Goal: Information Seeking & Learning: Learn about a topic

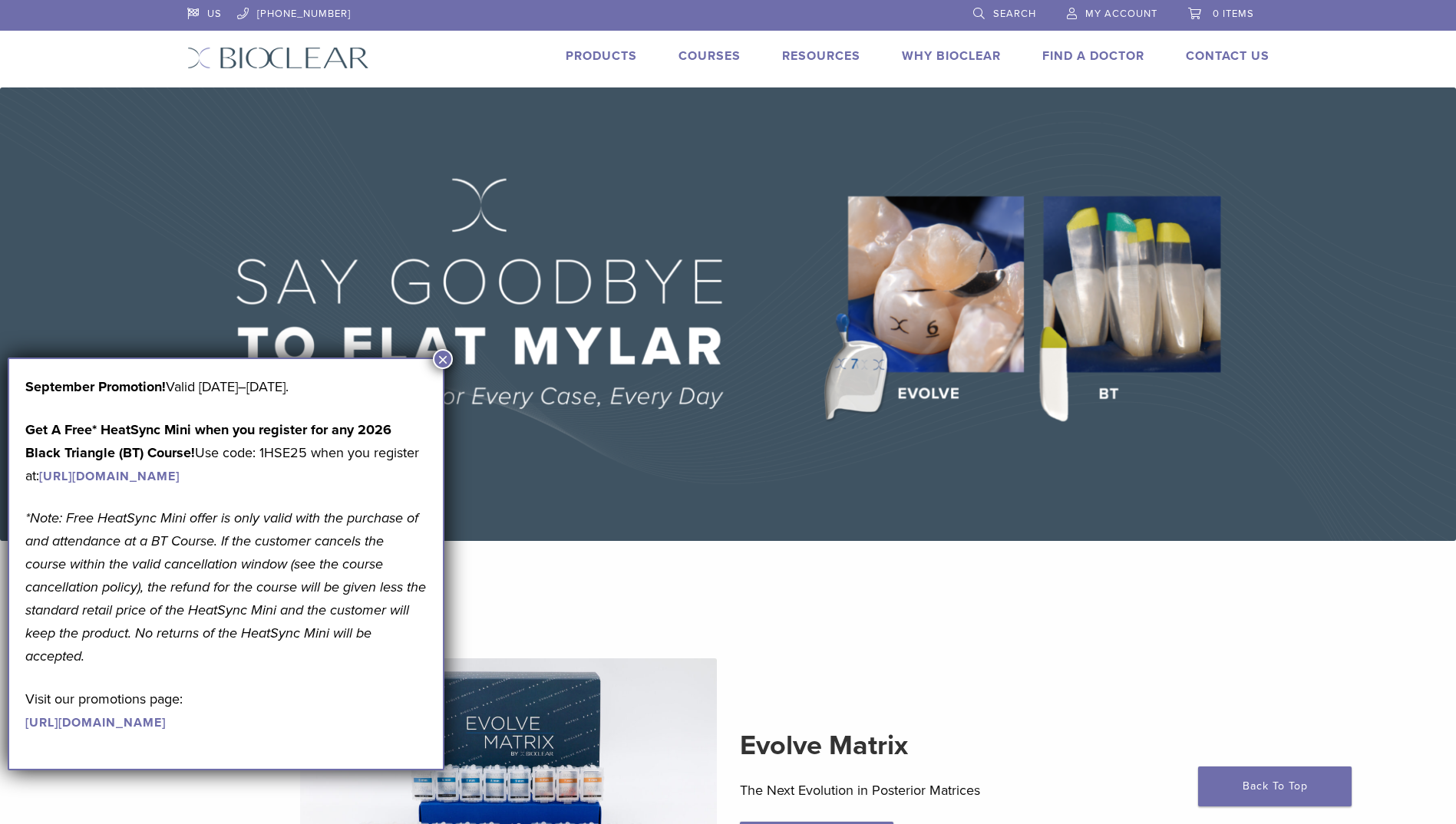
click at [711, 55] on link "Courses" at bounding box center [710, 56] width 62 height 15
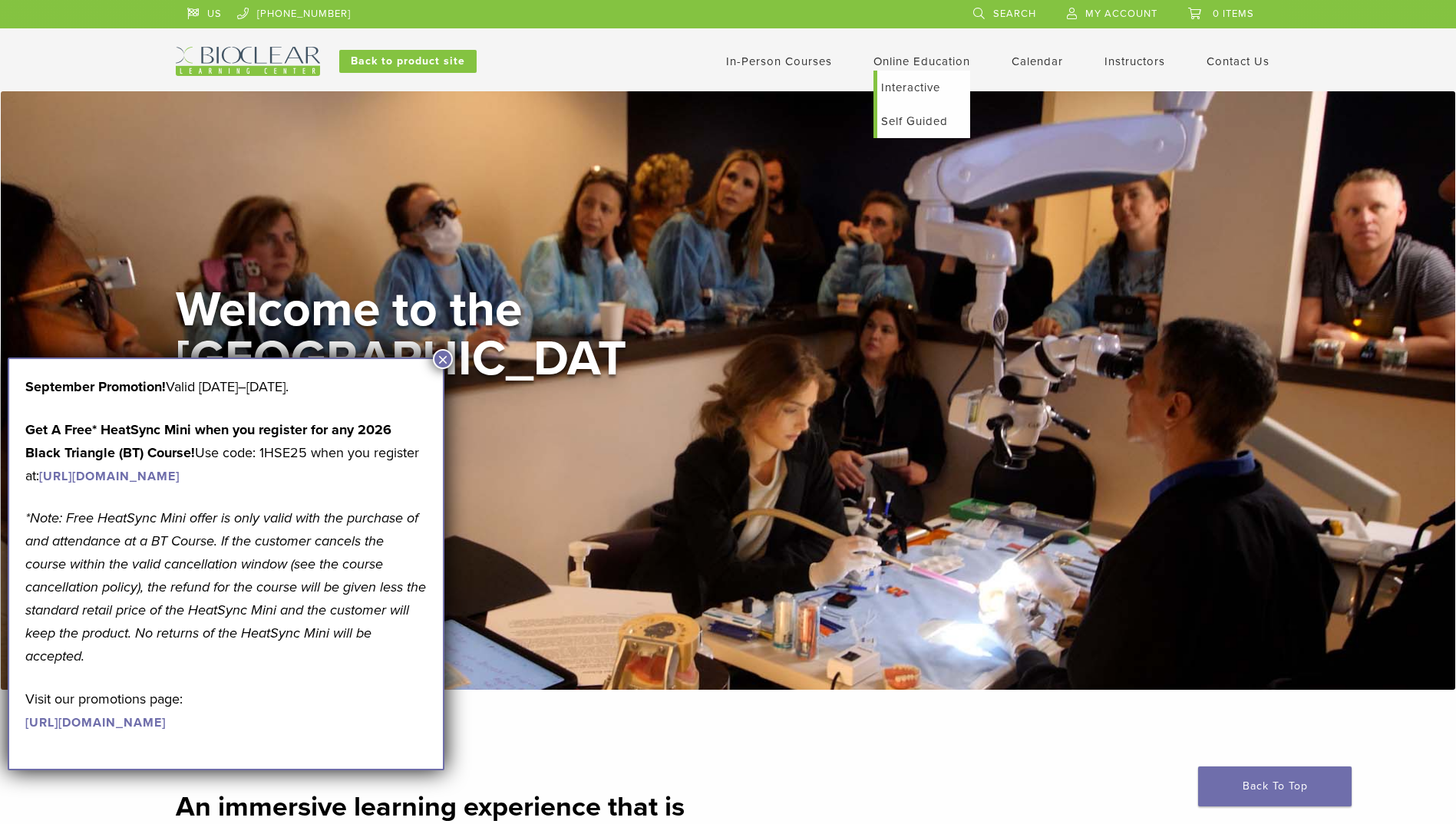
click at [909, 88] on link "Interactive" at bounding box center [923, 87] width 93 height 33
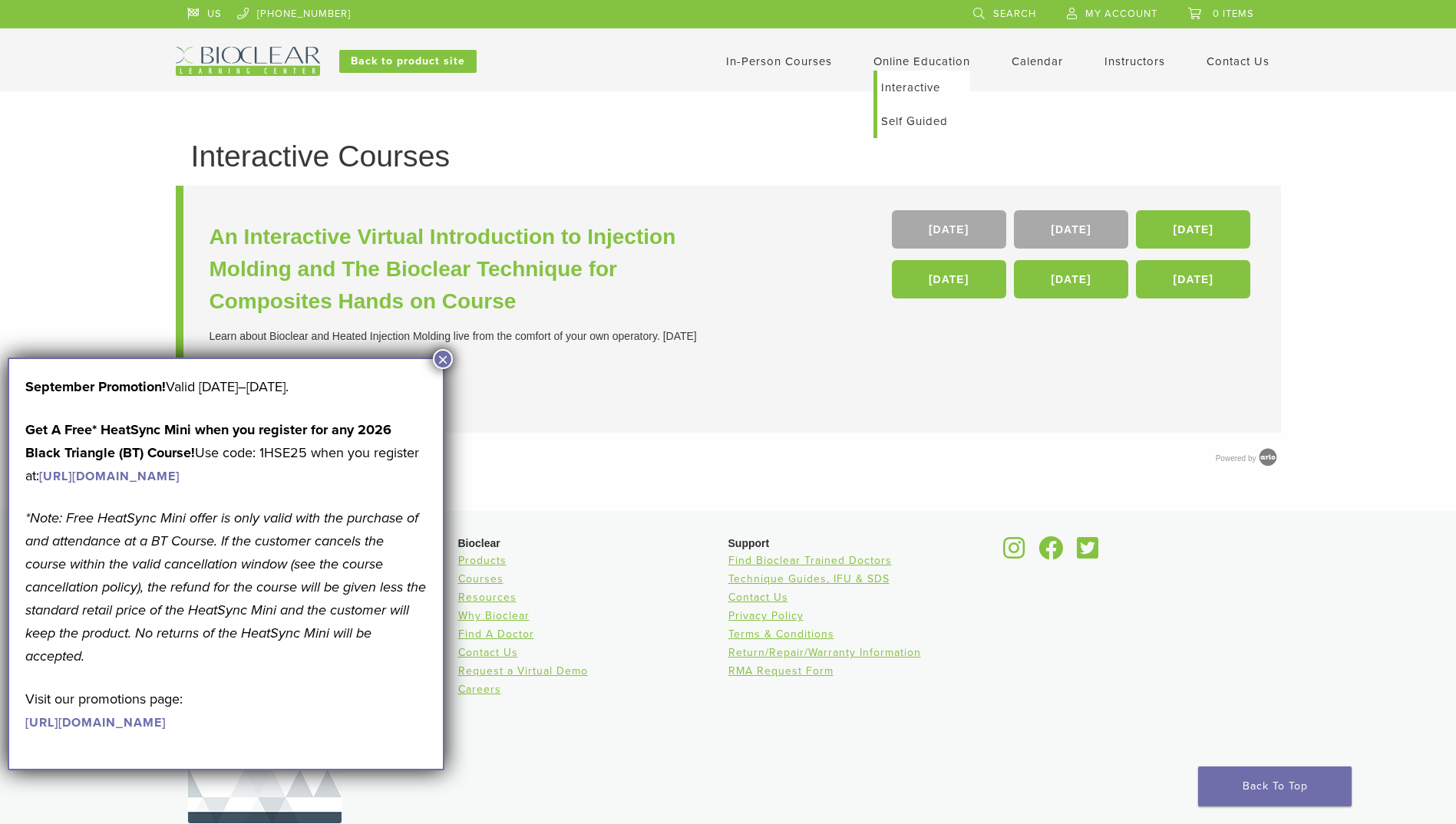
click at [901, 119] on link "Self Guided" at bounding box center [923, 121] width 93 height 33
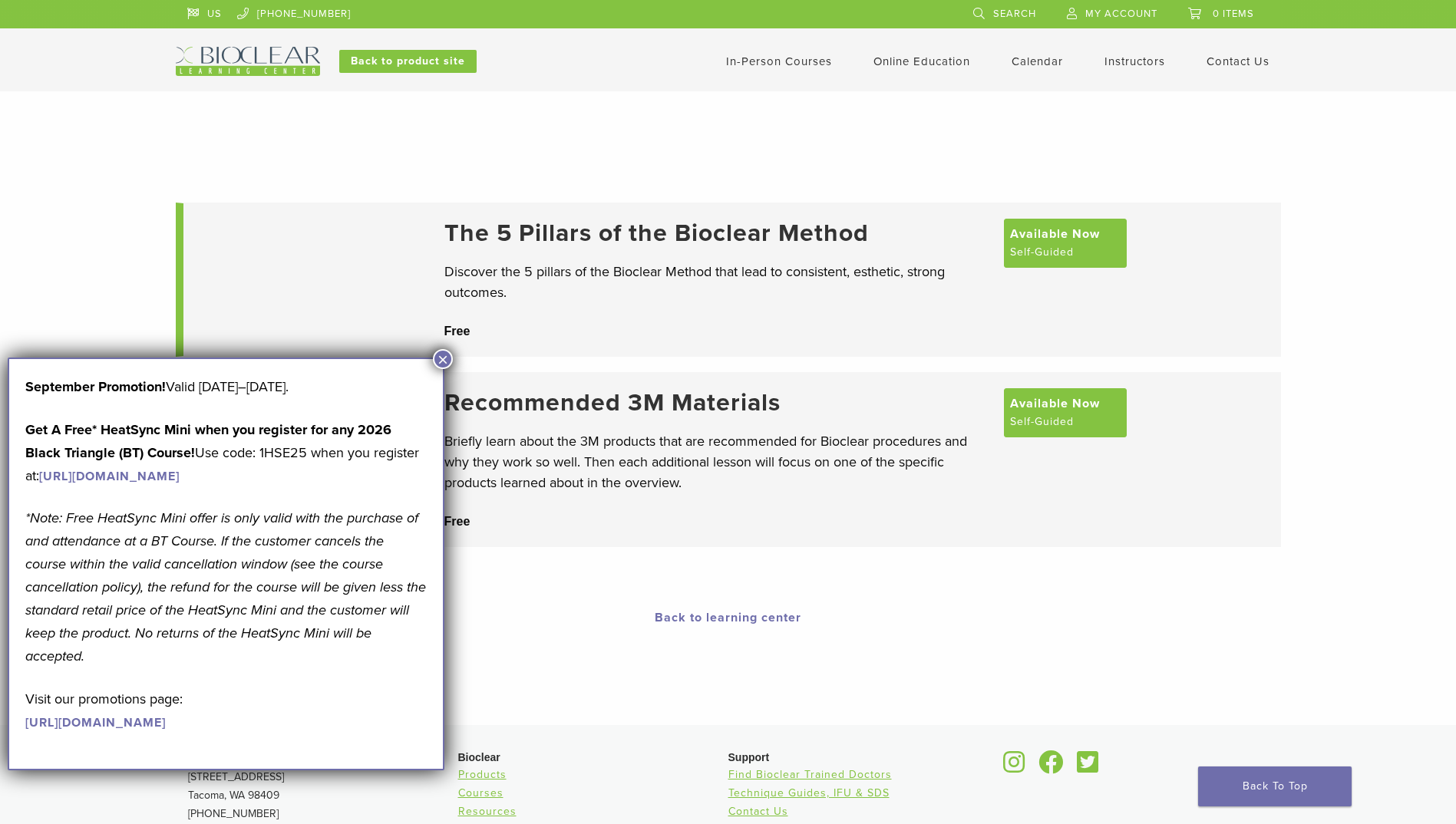
click at [772, 59] on link "In-Person Courses" at bounding box center [779, 61] width 106 height 13
